Goal: Task Accomplishment & Management: Manage account settings

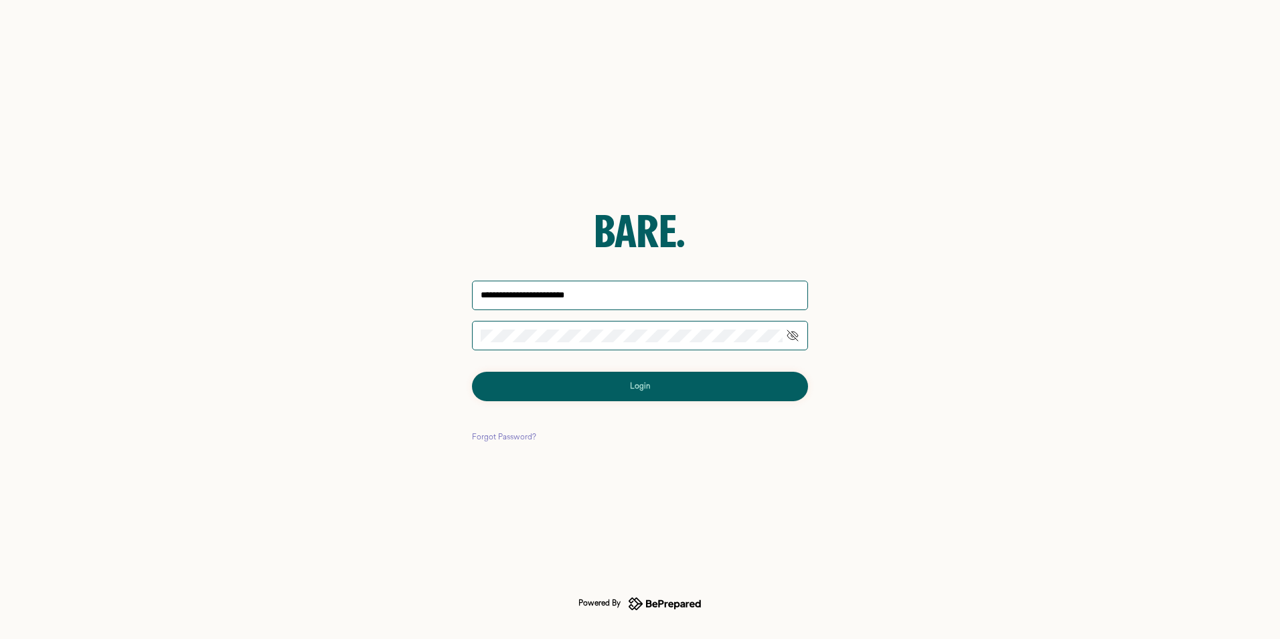
click at [587, 388] on button "Login" at bounding box center [640, 386] width 336 height 29
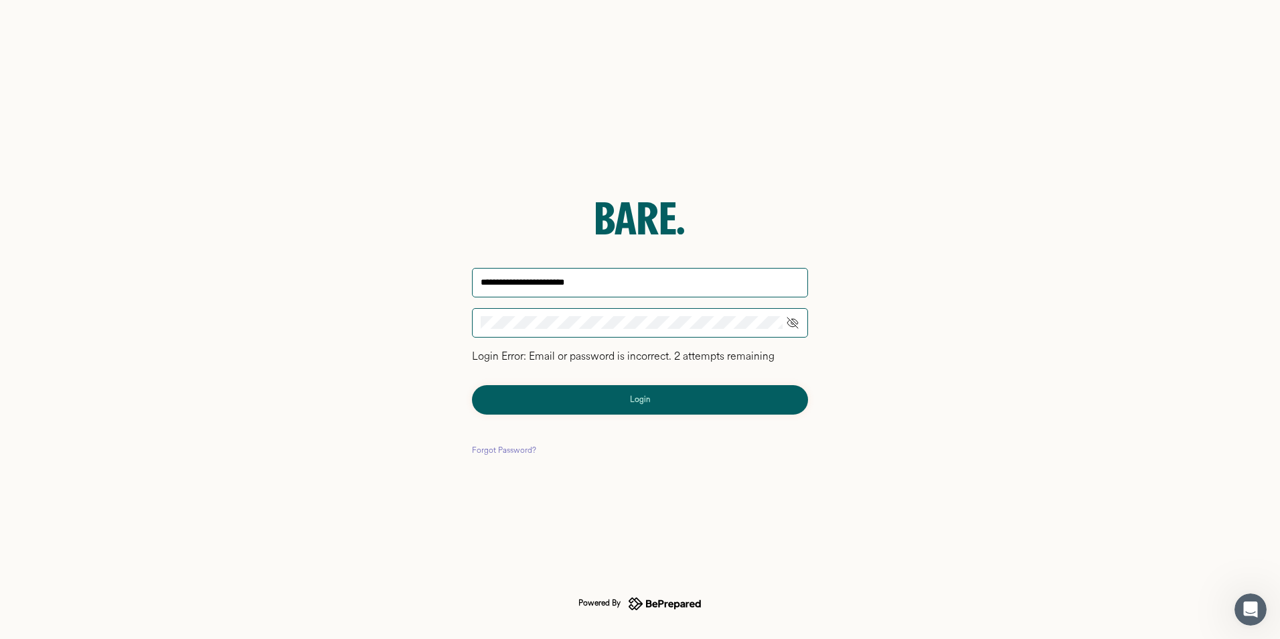
click at [498, 449] on div "Forgot Password?" at bounding box center [504, 450] width 64 height 13
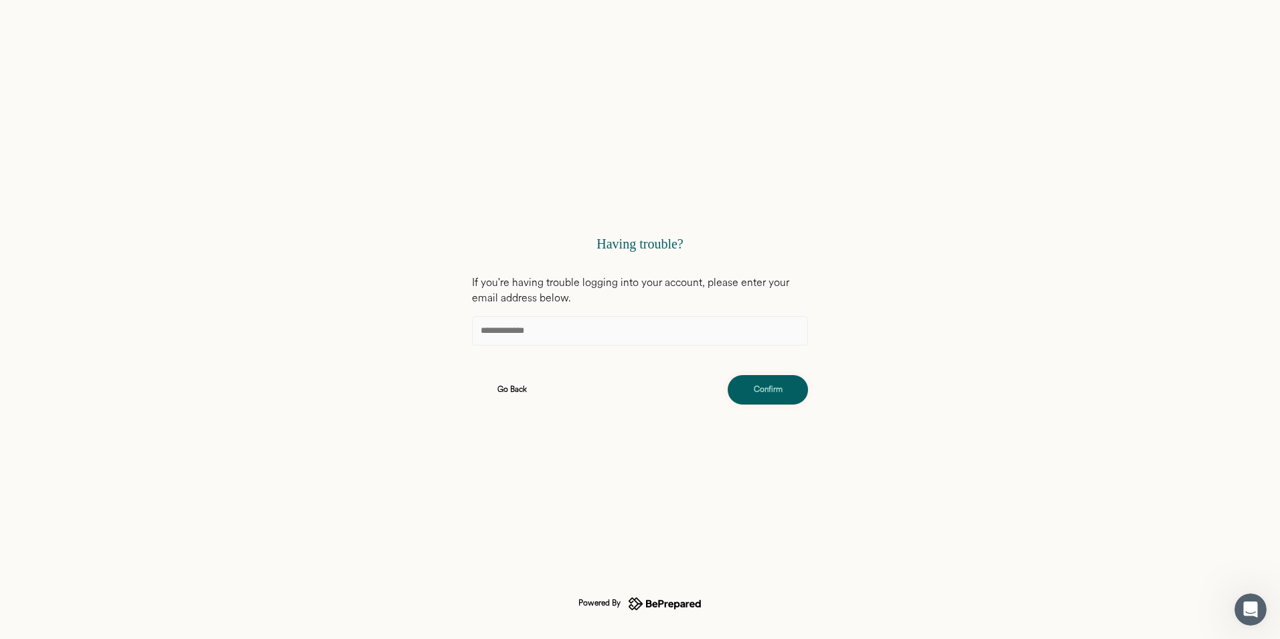
click at [538, 331] on input at bounding box center [640, 330] width 336 height 29
type input "**********"
click at [778, 384] on div "Confirm" at bounding box center [768, 389] width 29 height 13
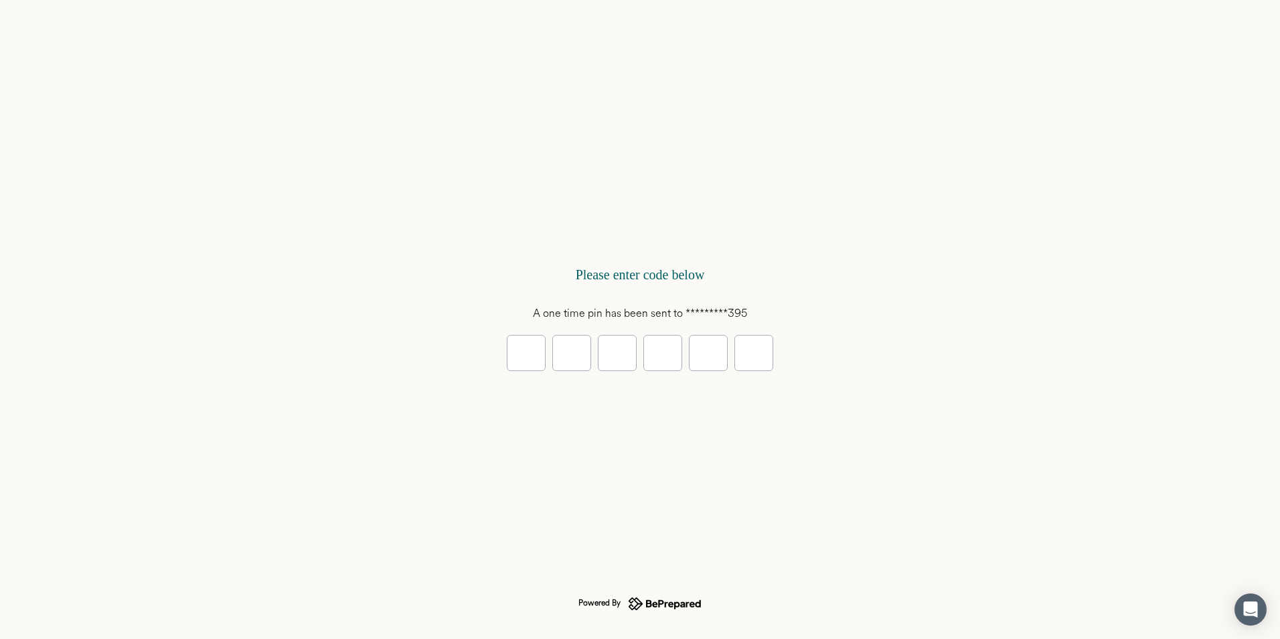
type input "*"
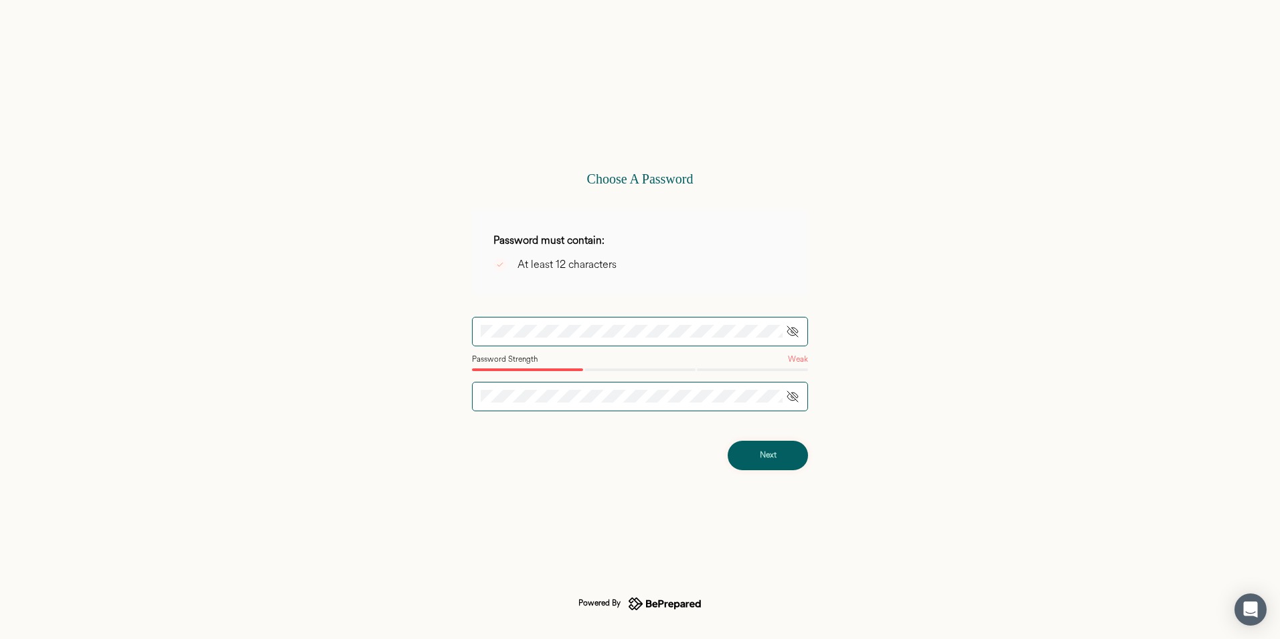
click at [467, 334] on div "Choose A Password Password must contain: At least 12 characters Password Streng…" at bounding box center [640, 320] width 379 height 344
click at [763, 452] on div "Next" at bounding box center [768, 455] width 17 height 13
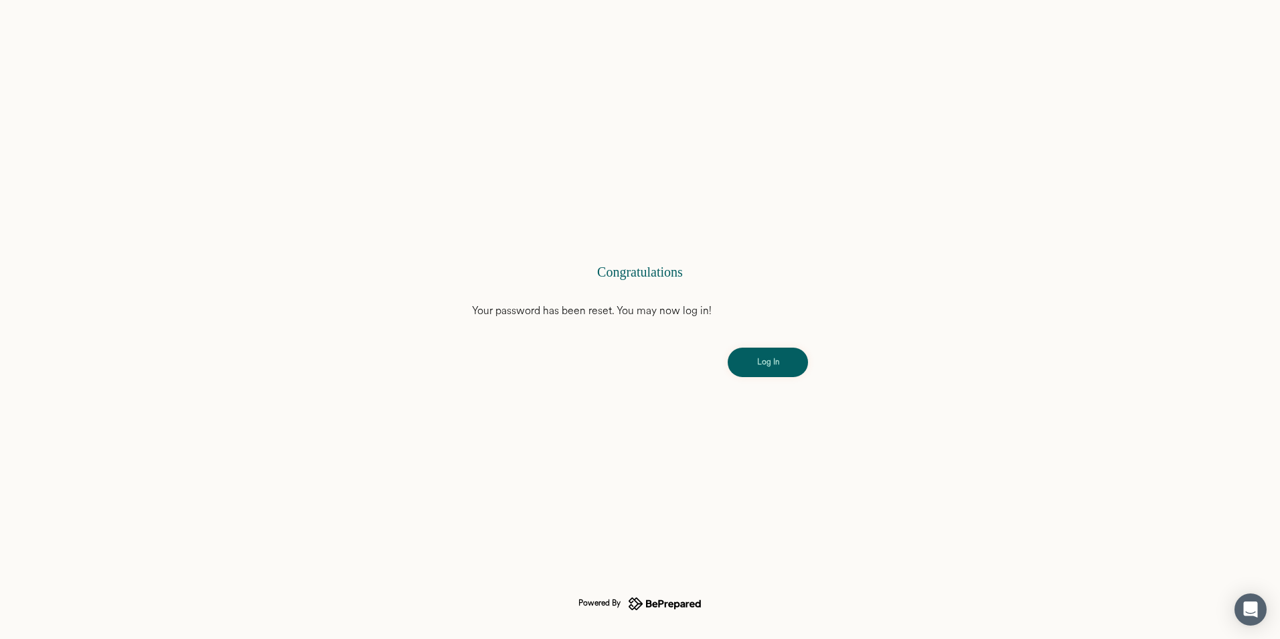
click at [767, 368] on div "Log In" at bounding box center [768, 362] width 22 height 13
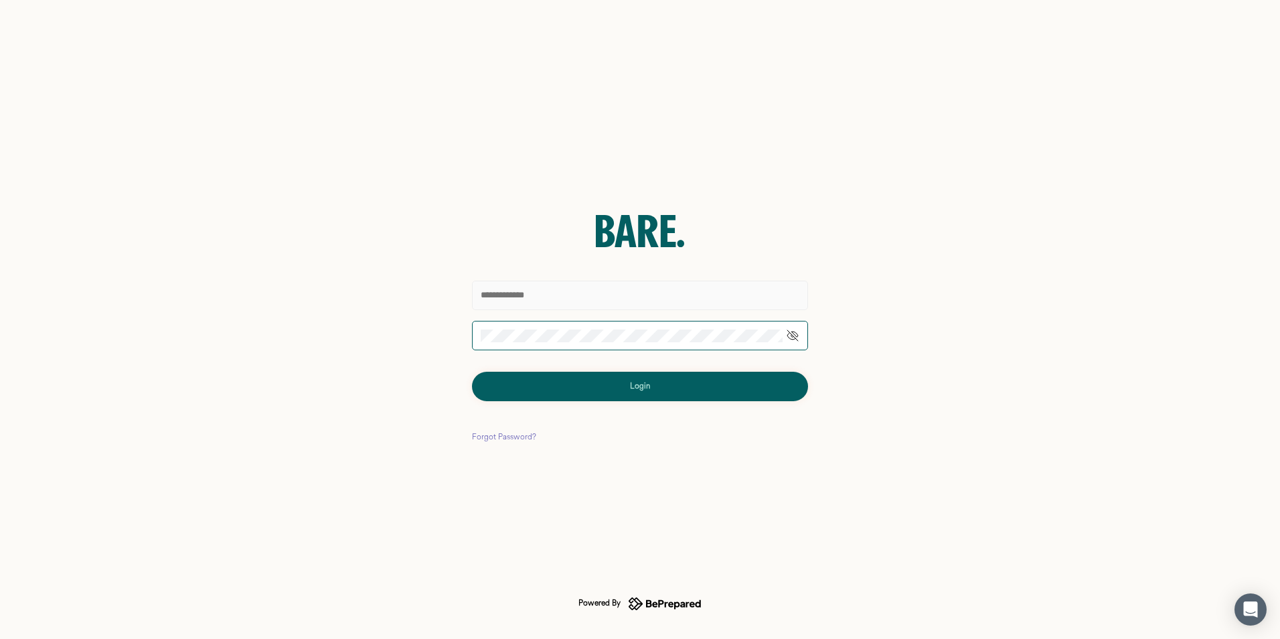
click at [504, 301] on input "text" at bounding box center [640, 295] width 336 height 29
type input "**********"
click at [698, 386] on button "Login" at bounding box center [640, 386] width 336 height 29
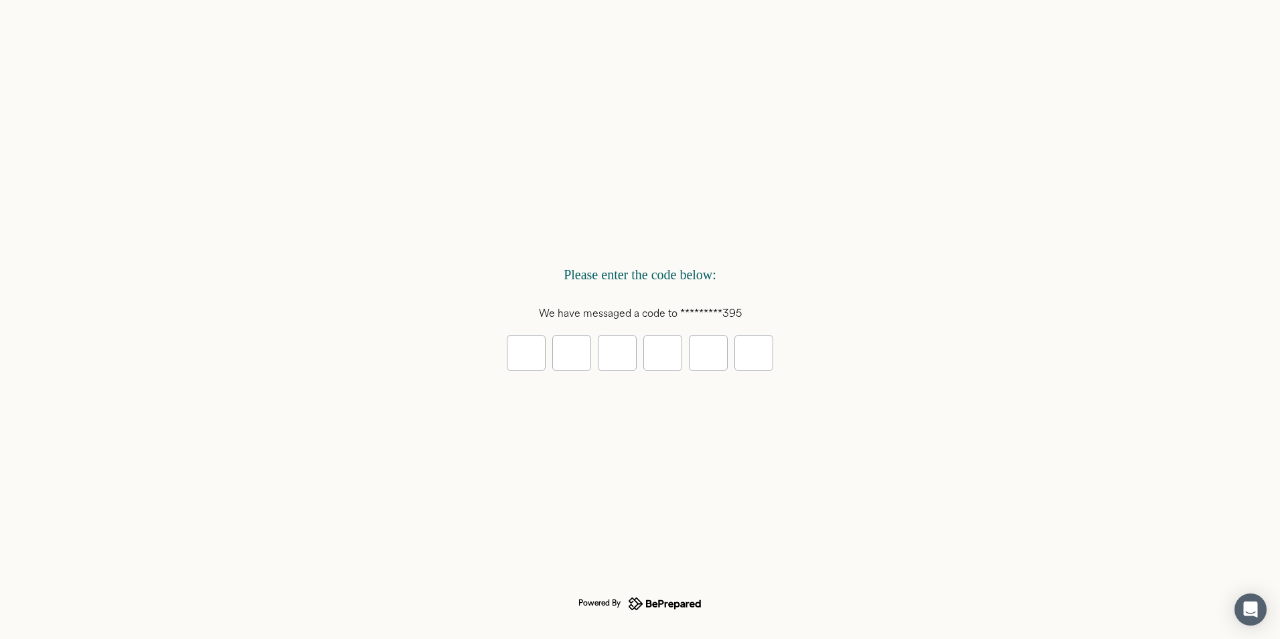
type input "*"
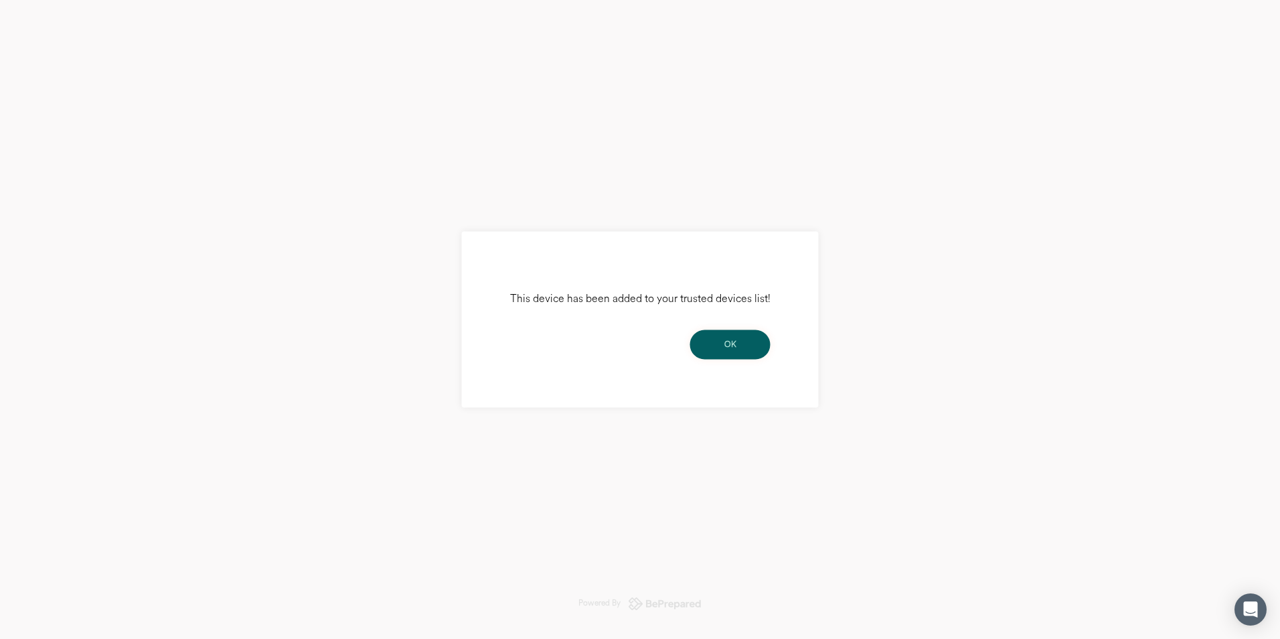
click at [731, 353] on button "OK" at bounding box center [730, 344] width 80 height 29
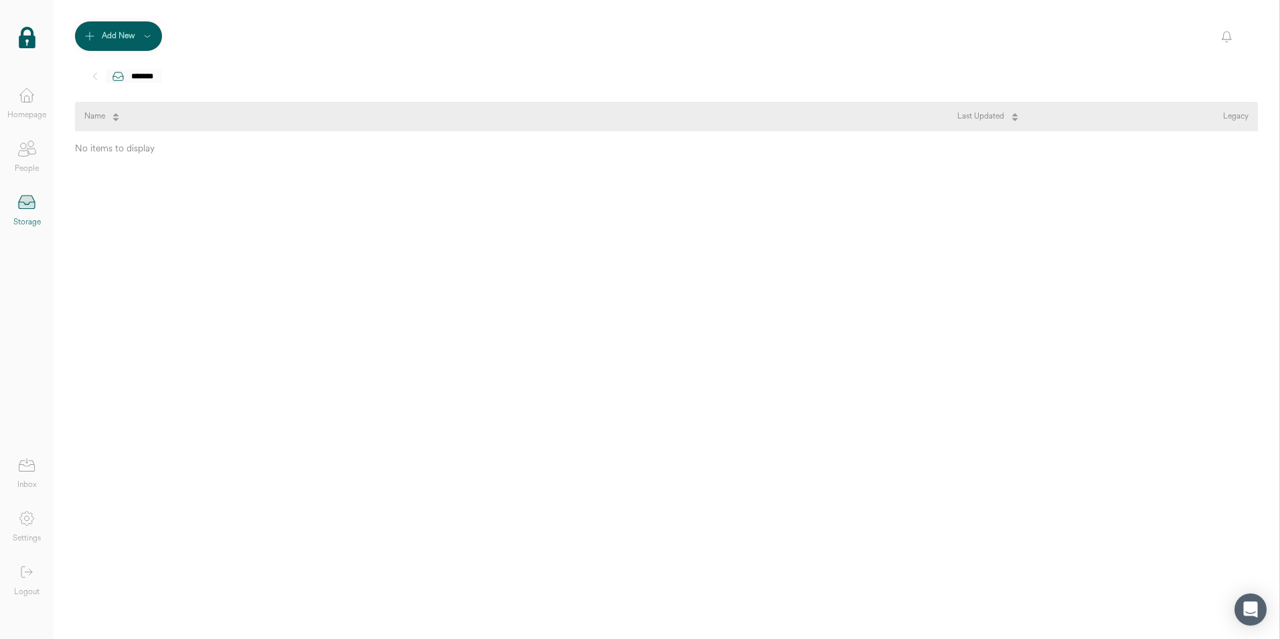
click at [133, 77] on div "*******" at bounding box center [142, 76] width 27 height 13
click at [129, 76] on div "*******" at bounding box center [142, 76] width 27 height 13
click at [31, 205] on icon at bounding box center [27, 202] width 16 height 13
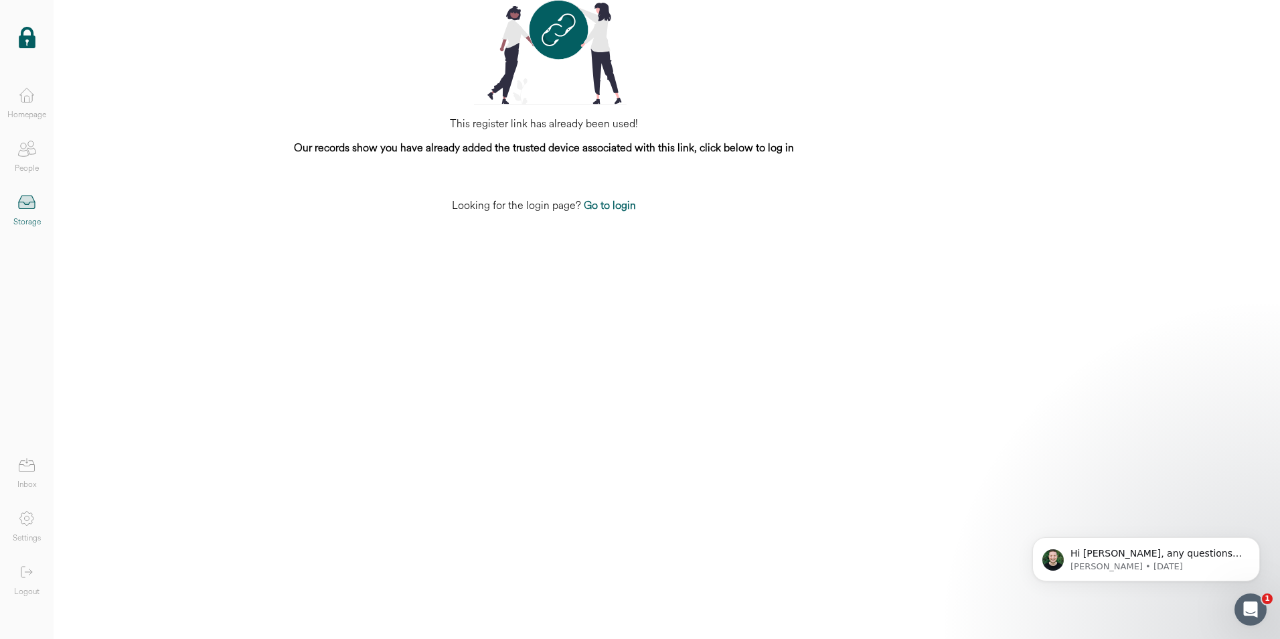
click at [27, 96] on icon at bounding box center [27, 99] width 5 height 6
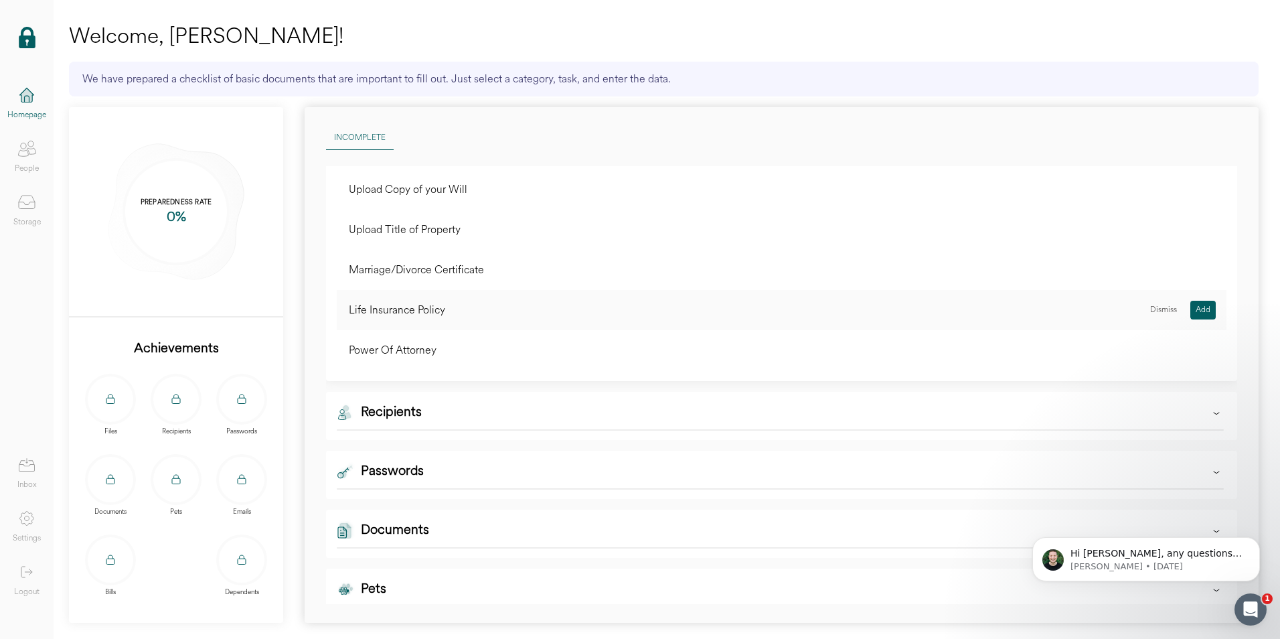
scroll to position [201, 0]
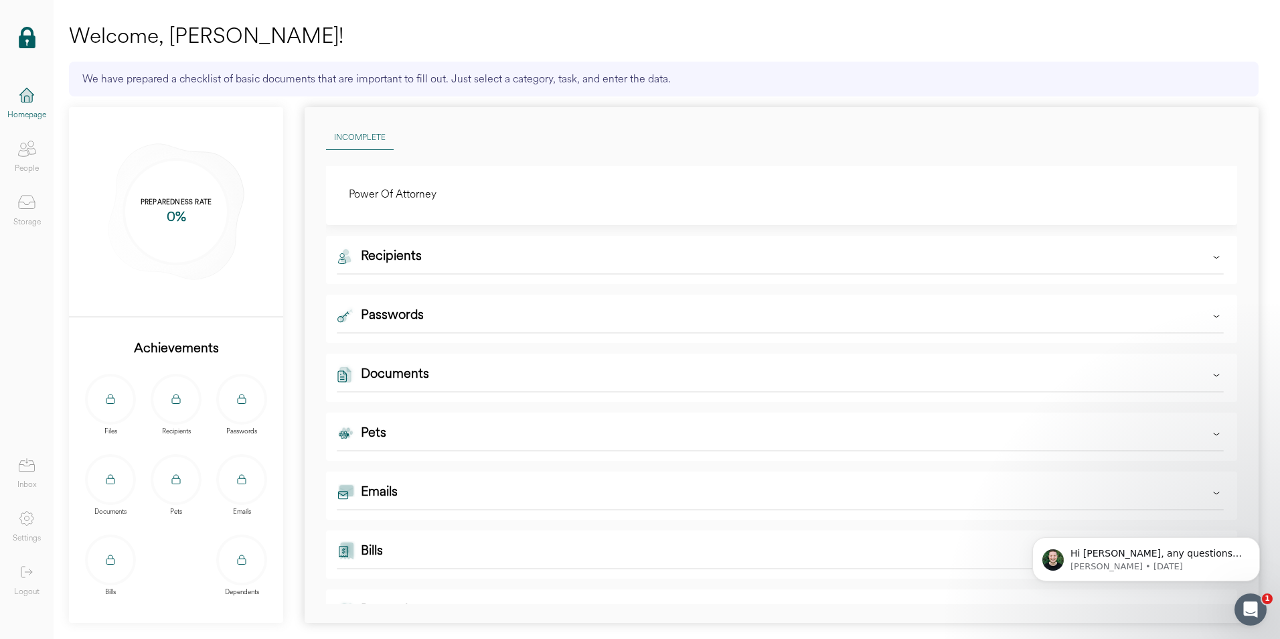
click at [392, 494] on div "Emails" at bounding box center [379, 495] width 37 height 27
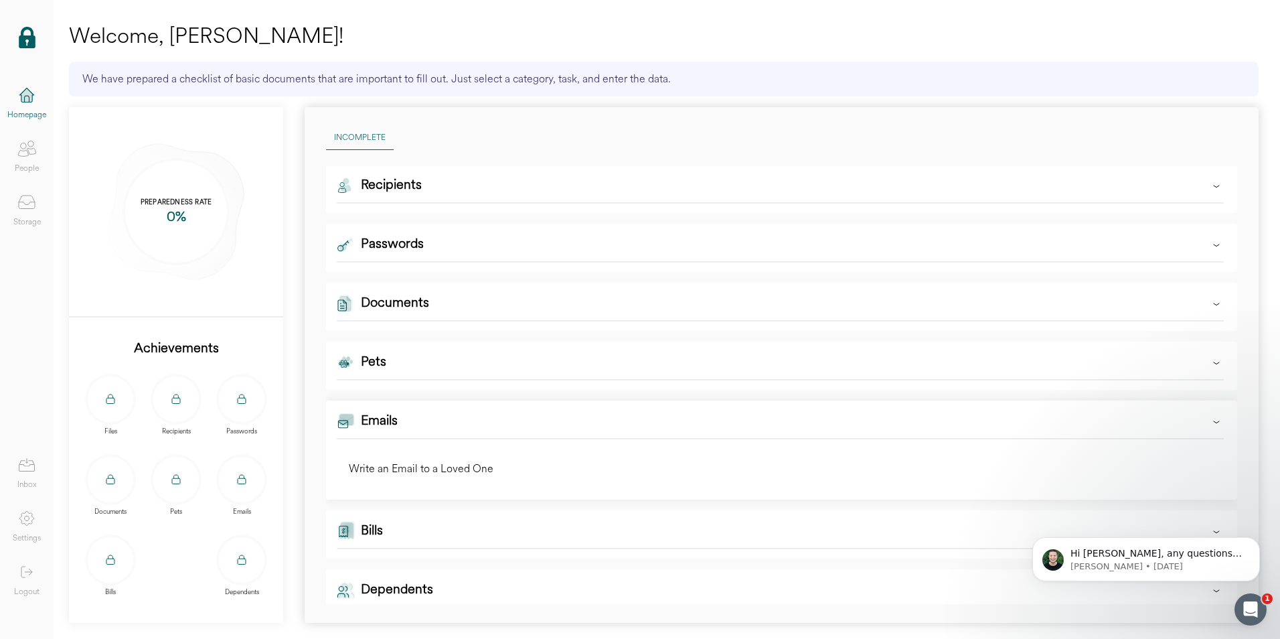
scroll to position [296, 0]
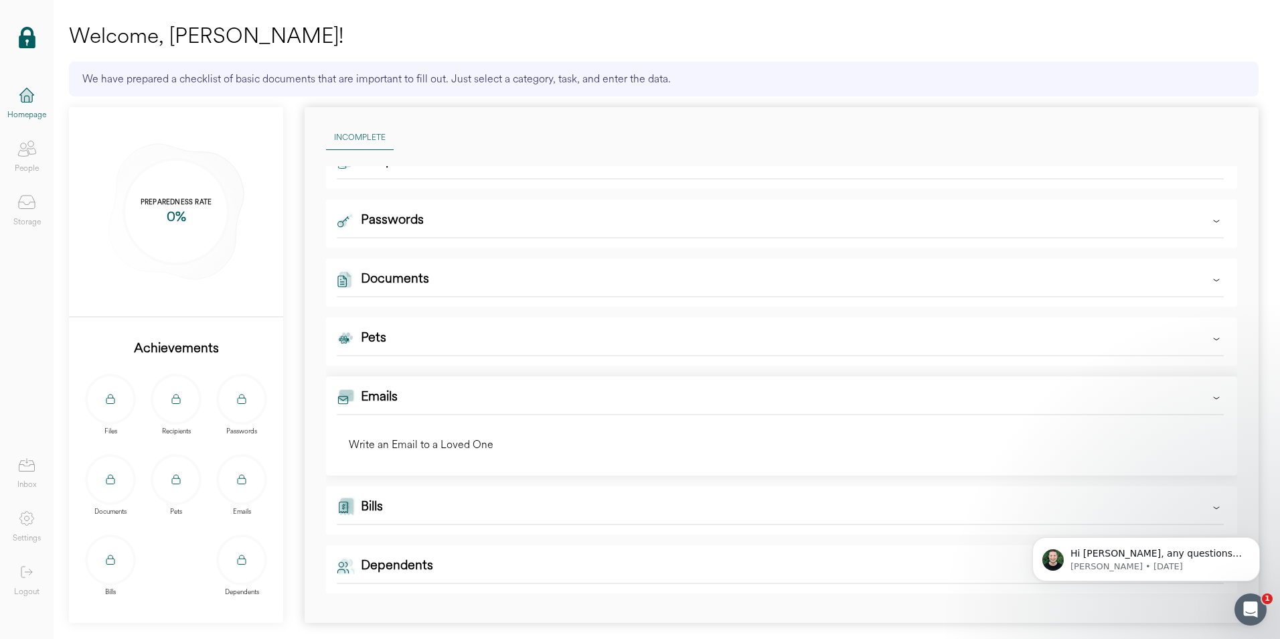
click at [385, 565] on div "Dependents" at bounding box center [397, 569] width 72 height 27
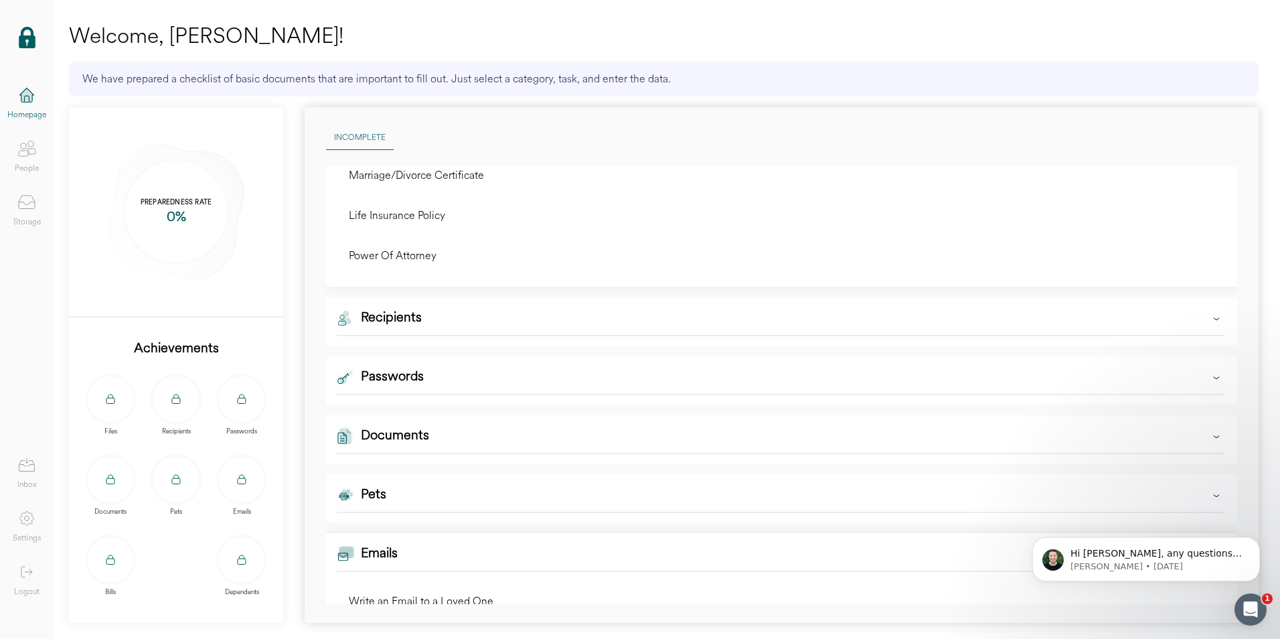
scroll to position [119, 0]
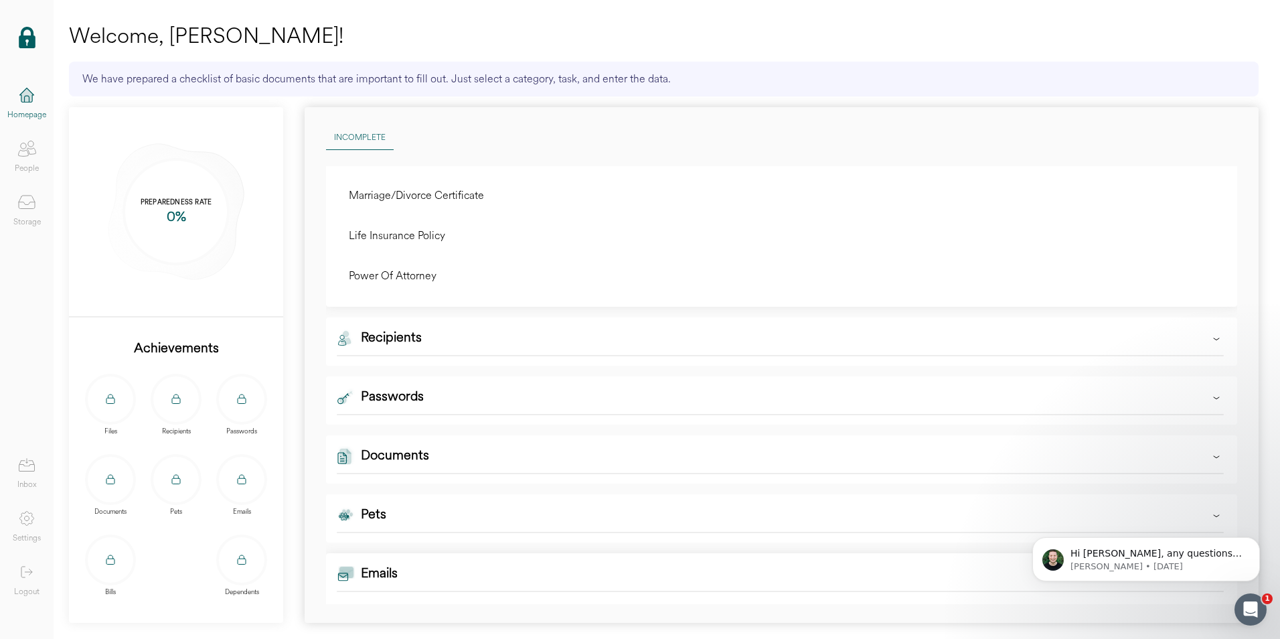
click at [385, 395] on div "Passwords" at bounding box center [392, 400] width 63 height 27
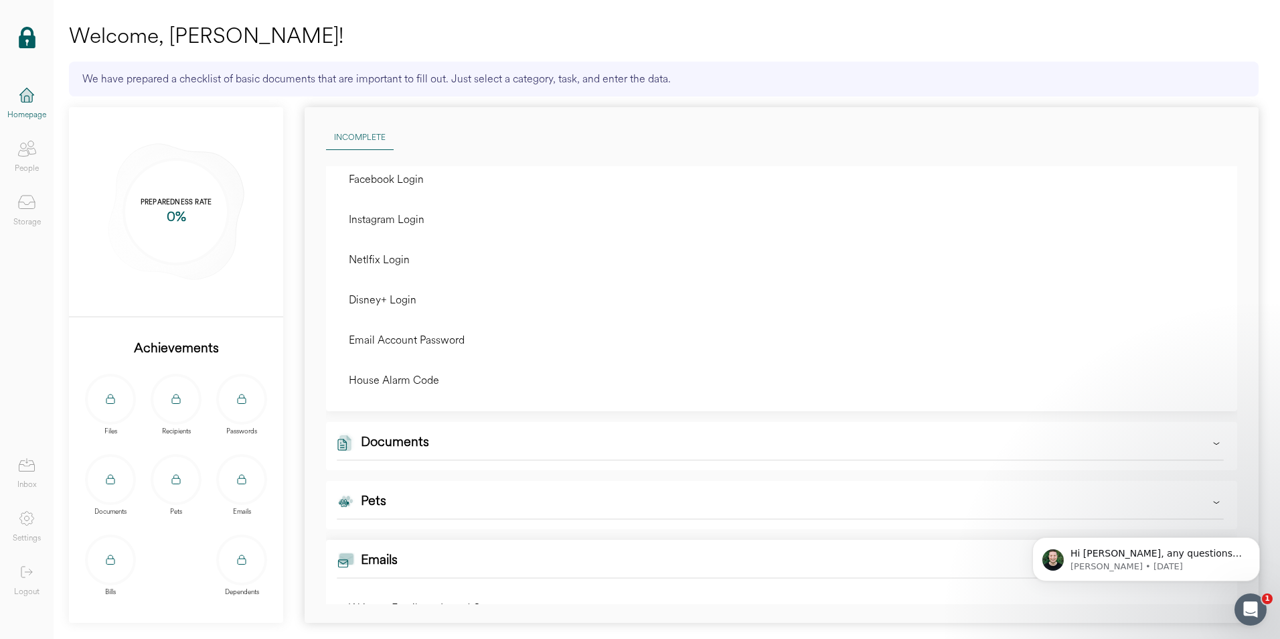
scroll to position [425, 0]
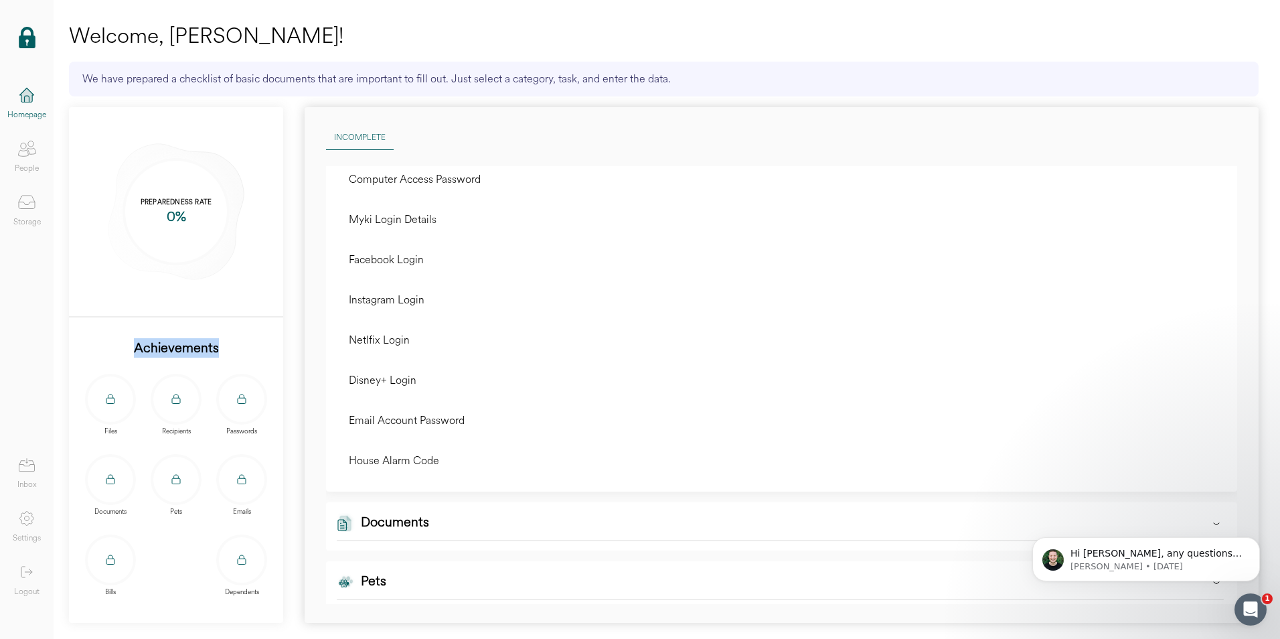
drag, startPoint x: 136, startPoint y: 346, endPoint x: 222, endPoint y: 346, distance: 86.4
click at [222, 346] on div "Achievements" at bounding box center [176, 348] width 214 height 19
drag, startPoint x: 222, startPoint y: 346, endPoint x: 202, endPoint y: 349, distance: 20.4
copy div "Achievements"
click at [25, 100] on icon at bounding box center [26, 98] width 11 height 7
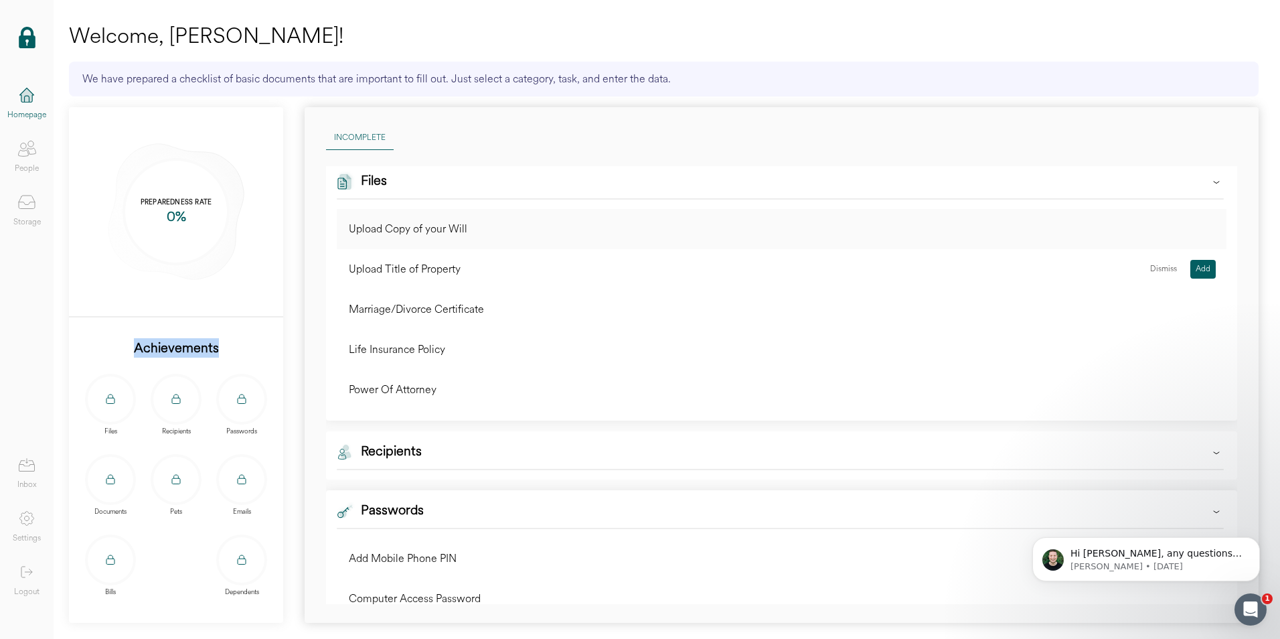
scroll to position [0, 0]
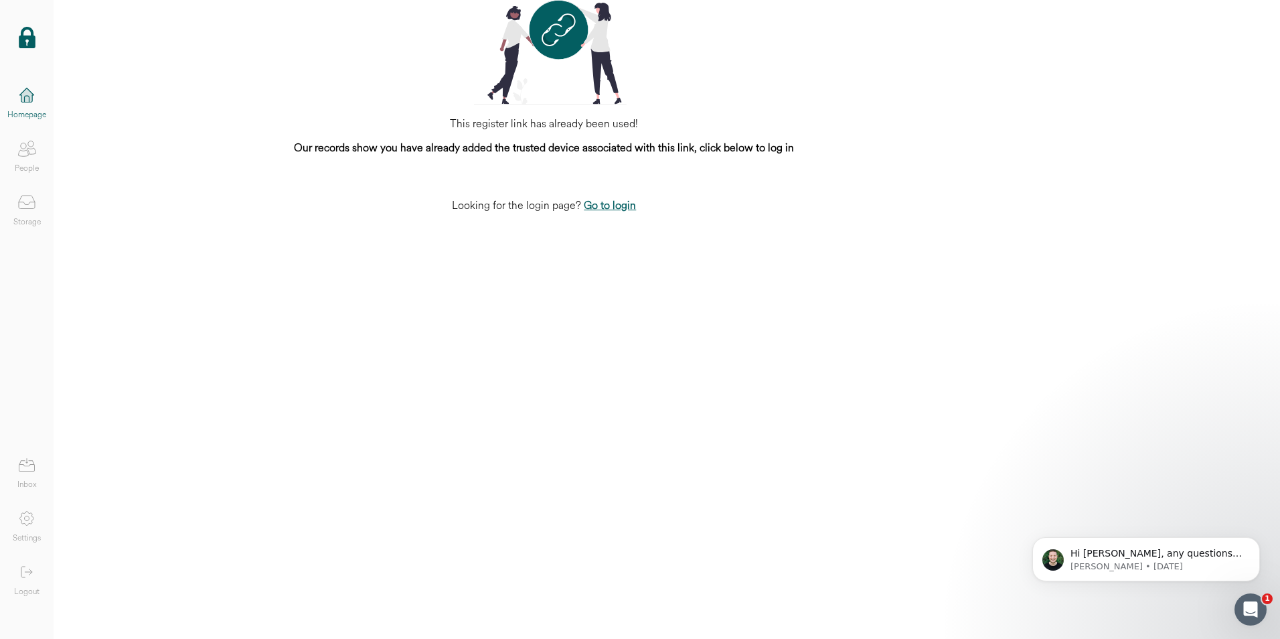
click at [611, 206] on link "Go to login" at bounding box center [610, 205] width 52 height 15
